Goal: Task Accomplishment & Management: Use online tool/utility

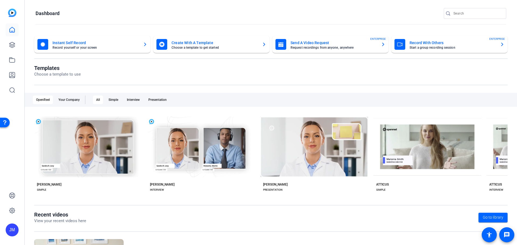
scroll to position [73, 0]
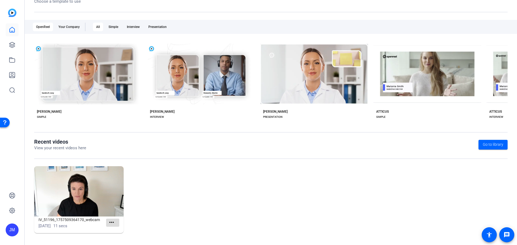
click at [112, 223] on mat-icon "more_horiz" at bounding box center [111, 222] width 7 height 7
click at [112, 223] on div at bounding box center [258, 122] width 517 height 245
click at [231, 201] on div "IV_51196_1757509364170_webcam [DATE] 11 secs more_horiz" at bounding box center [270, 202] width 473 height 72
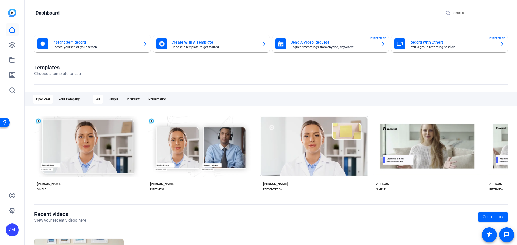
scroll to position [0, 0]
click at [2, 44] on div "JM" at bounding box center [12, 122] width 24 height 245
click at [7, 44] on link at bounding box center [12, 45] width 13 height 13
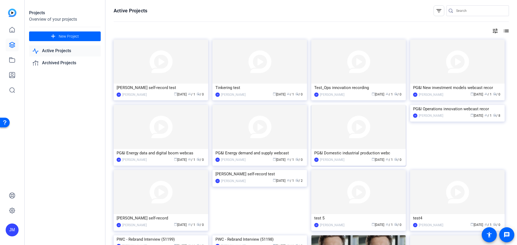
click at [386, 139] on img at bounding box center [358, 127] width 95 height 44
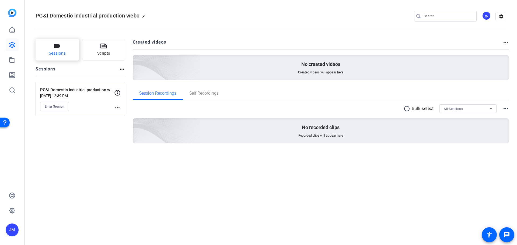
click at [57, 45] on icon "button" at bounding box center [57, 46] width 6 height 4
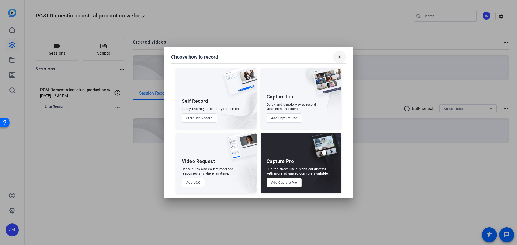
click at [338, 57] on mat-icon "close" at bounding box center [339, 57] width 6 height 6
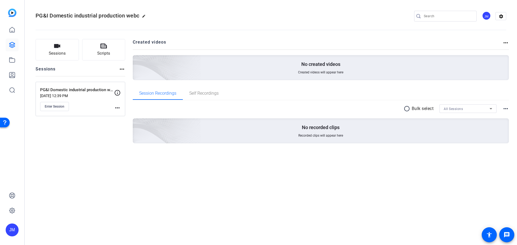
click at [70, 94] on p "[DATE] 12:39 PM" at bounding box center [77, 96] width 74 height 4
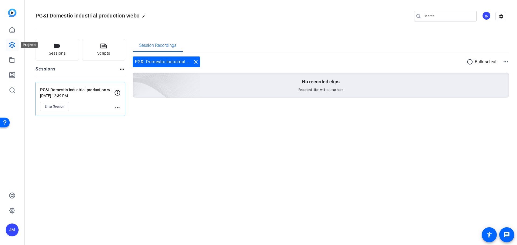
click at [13, 44] on icon at bounding box center [11, 44] width 5 height 5
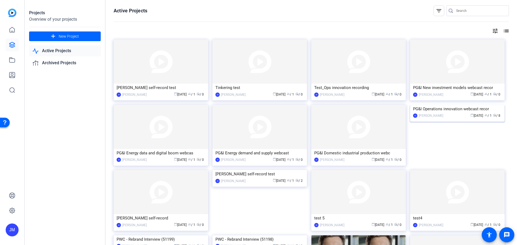
click at [492, 105] on img at bounding box center [457, 105] width 95 height 0
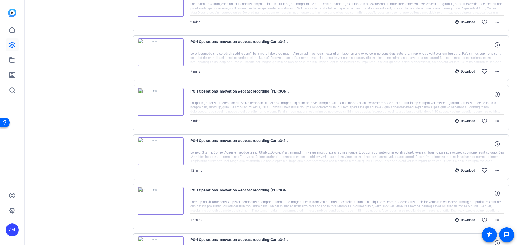
scroll to position [182, 0]
click at [144, 99] on img at bounding box center [161, 102] width 46 height 28
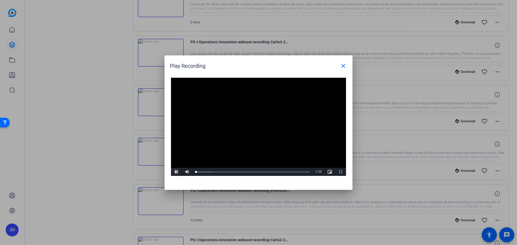
click at [176, 172] on span "Video Player" at bounding box center [176, 172] width 11 height 0
click at [344, 65] on mat-icon "close" at bounding box center [343, 66] width 6 height 6
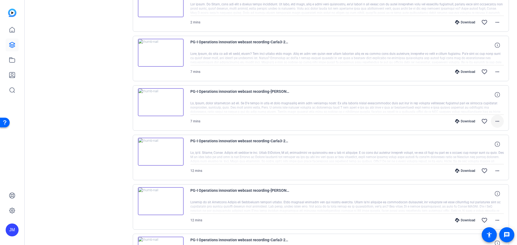
click at [494, 121] on mat-icon "more_horiz" at bounding box center [497, 121] width 6 height 6
click at [15, 61] on div at bounding box center [258, 122] width 517 height 245
click at [12, 61] on icon at bounding box center [12, 60] width 6 height 6
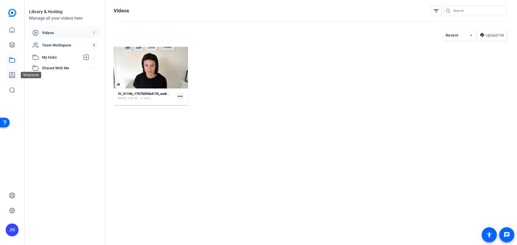
click at [12, 78] on icon at bounding box center [11, 74] width 5 height 5
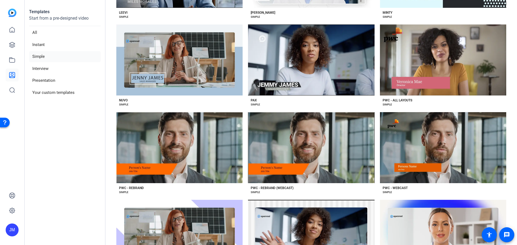
scroll to position [485, 0]
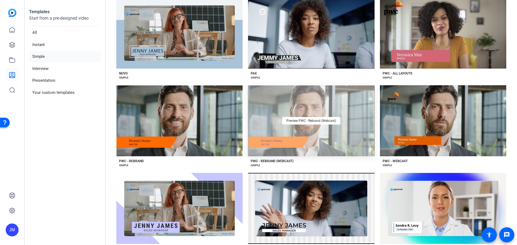
click at [348, 127] on div "Preview PWC - Rebrand (Webcast)" at bounding box center [311, 120] width 126 height 71
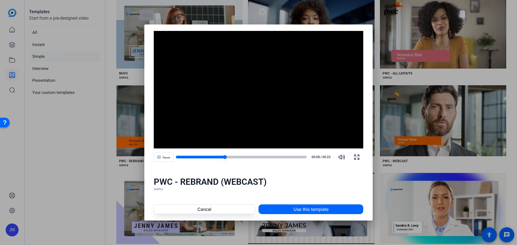
drag, startPoint x: 219, startPoint y: 158, endPoint x: 295, endPoint y: 157, distance: 76.2
click at [295, 157] on div at bounding box center [241, 157] width 131 height 4
click at [300, 159] on div at bounding box center [241, 157] width 131 height 4
drag, startPoint x: 301, startPoint y: 158, endPoint x: 178, endPoint y: 158, distance: 122.5
click at [178, 158] on div at bounding box center [241, 157] width 131 height 4
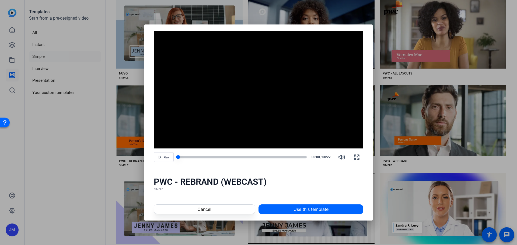
click at [177, 157] on div at bounding box center [241, 157] width 131 height 4
click at [318, 209] on span "Use this template" at bounding box center [311, 209] width 35 height 6
